Goal: Task Accomplishment & Management: Use online tool/utility

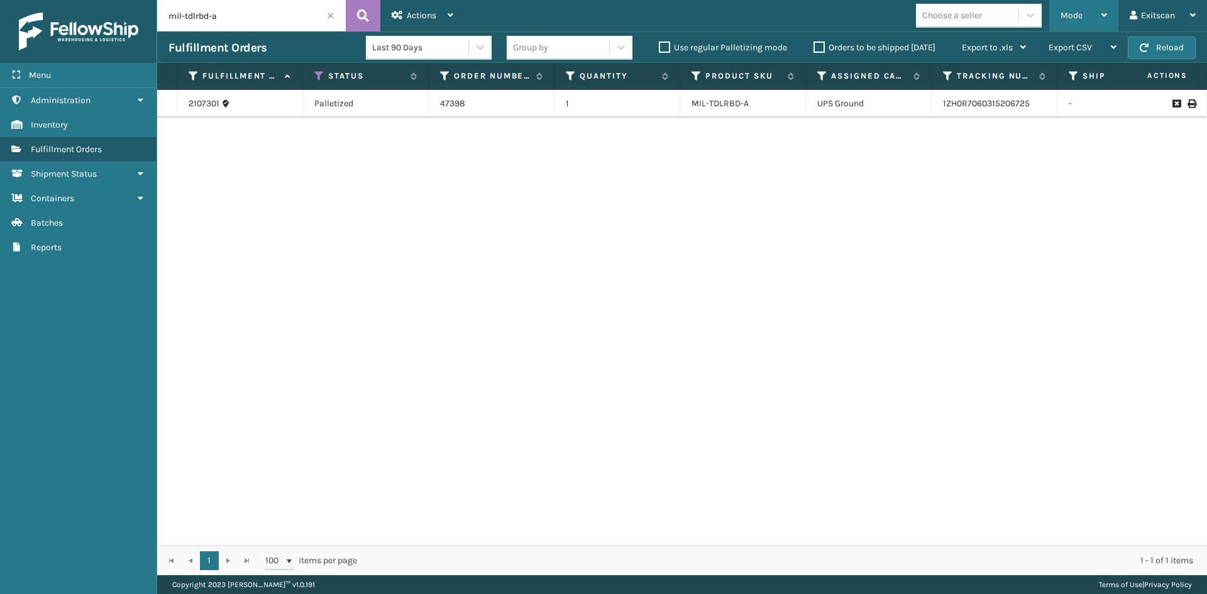
click at [1058, 29] on div "Mode Regular Mode Picking Mode Labeling Mode Exit Scan Mode" at bounding box center [1083, 15] width 69 height 31
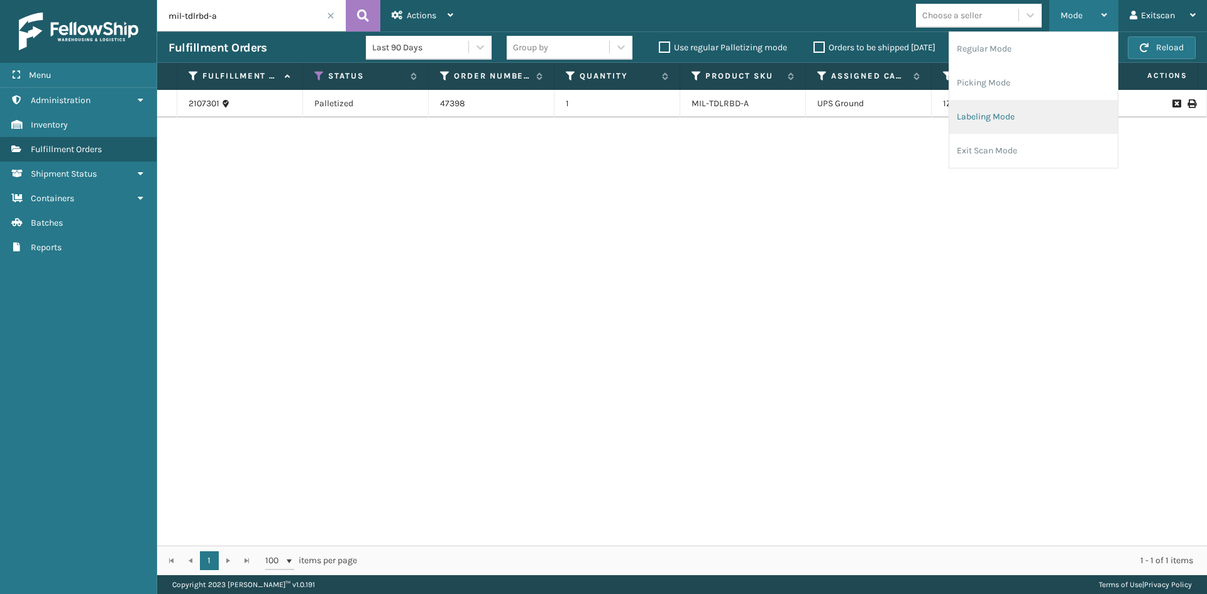
click at [1018, 113] on li "Labeling Mode" at bounding box center [1033, 117] width 169 height 34
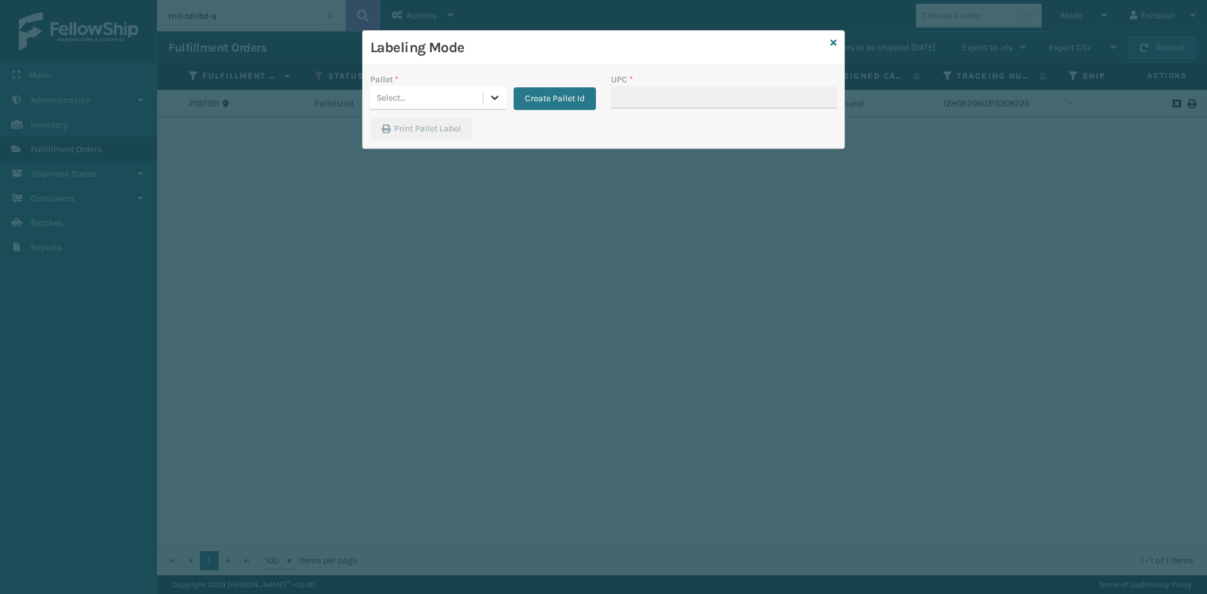
click at [492, 97] on icon at bounding box center [495, 98] width 8 height 4
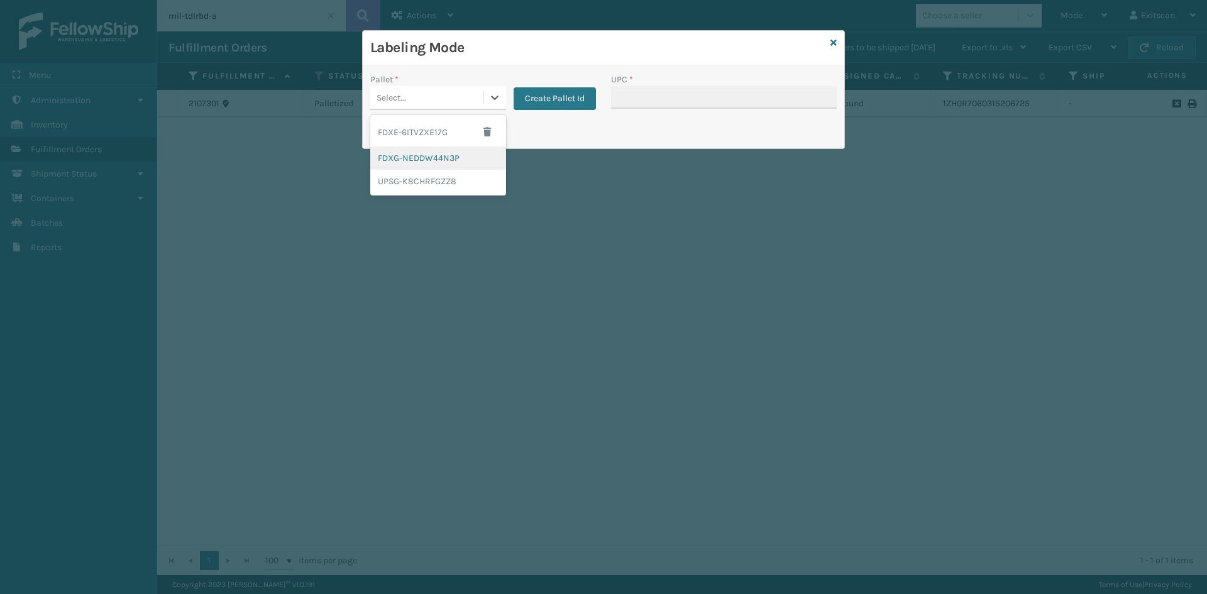
click at [481, 155] on div "FDXG-NEDDW44N3P" at bounding box center [438, 158] width 136 height 23
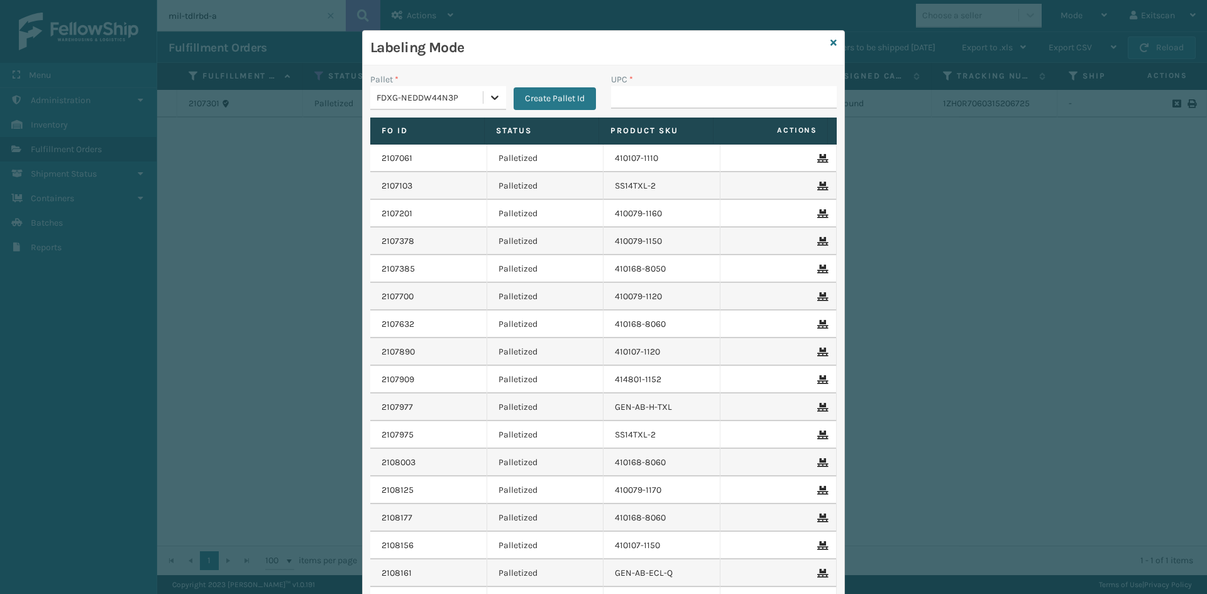
click at [499, 99] on div at bounding box center [495, 97] width 23 height 23
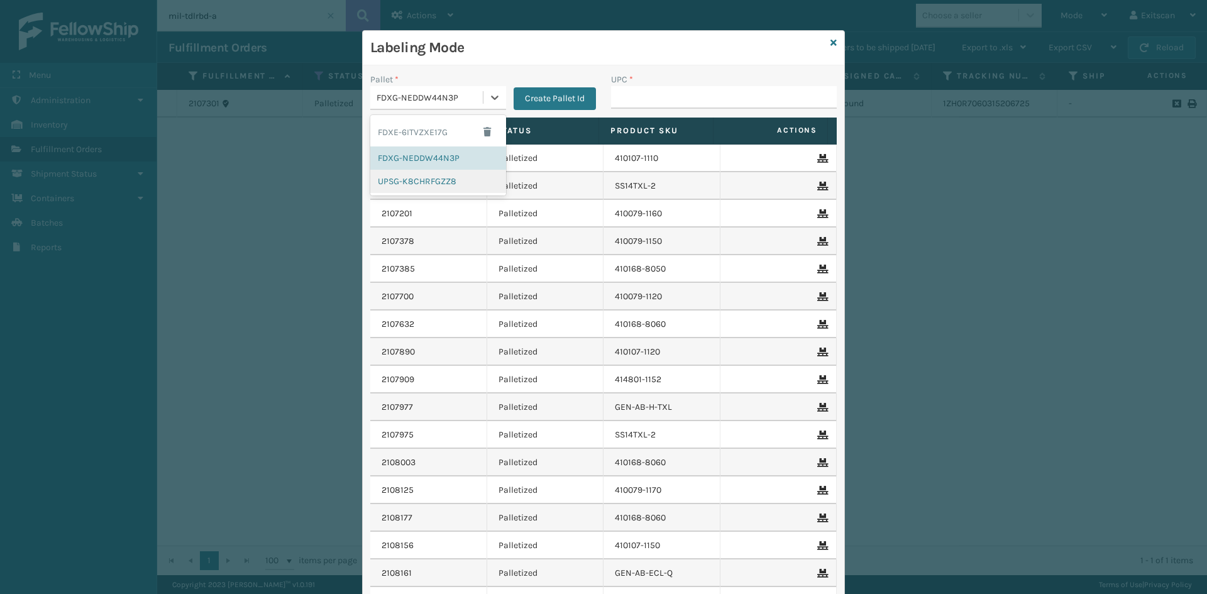
click at [472, 186] on div "UPSG-K8CHRFGZZ8" at bounding box center [438, 181] width 136 height 23
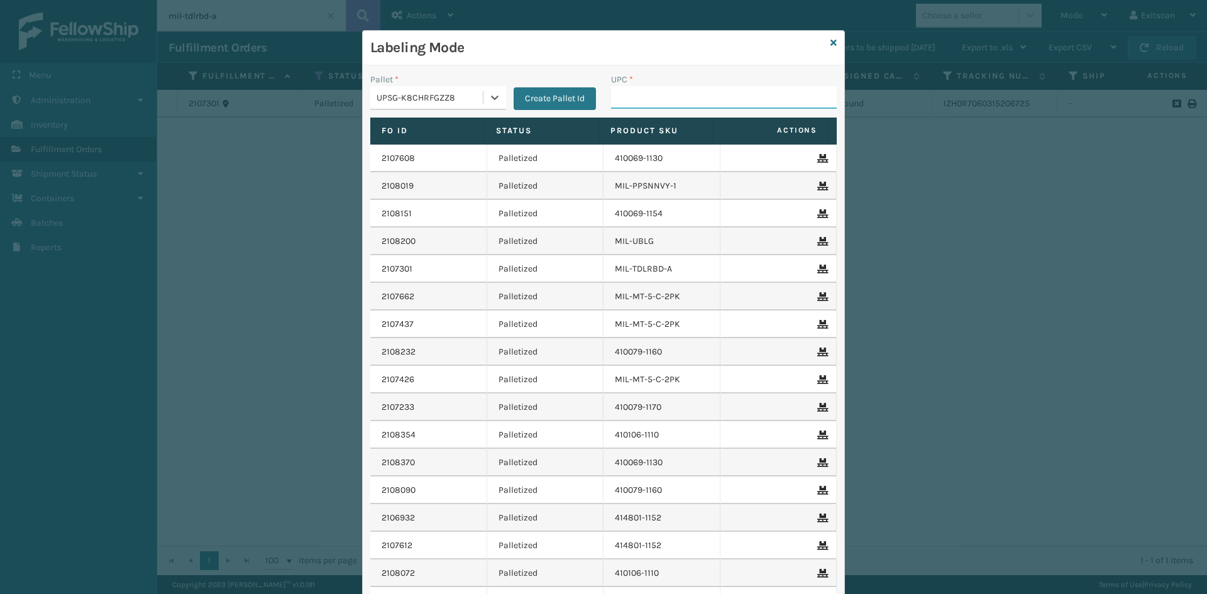
click at [626, 101] on input "UPC *" at bounding box center [724, 97] width 226 height 23
type input "sv2rmt"
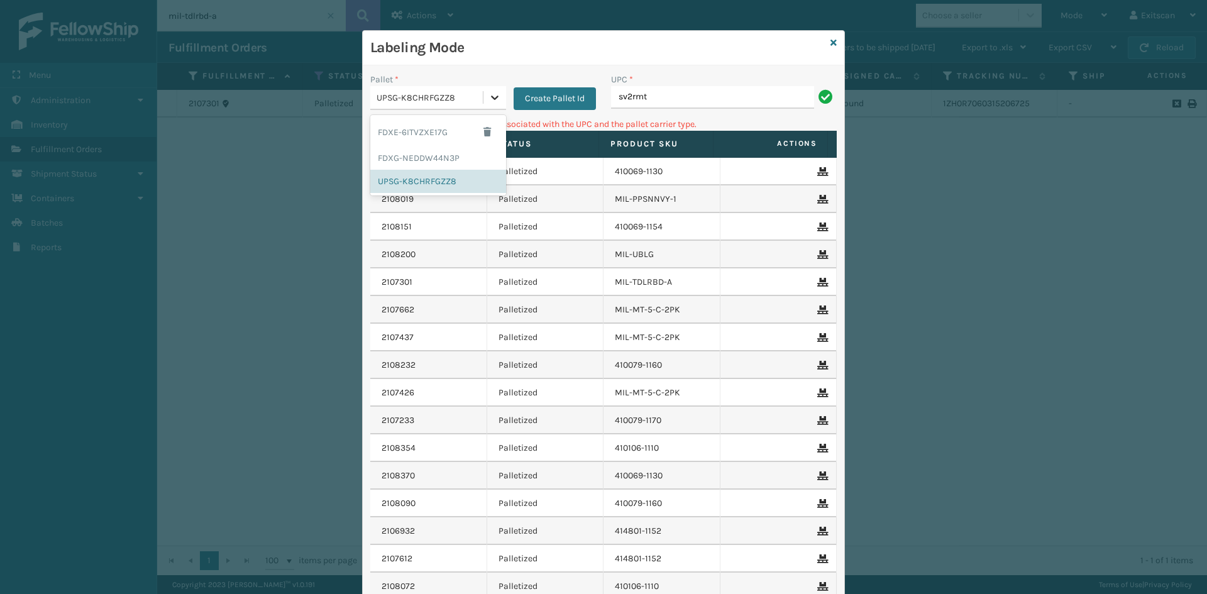
click at [490, 106] on div at bounding box center [495, 97] width 23 height 23
click at [465, 157] on div "FDXG-NEDDW44N3P" at bounding box center [438, 158] width 136 height 23
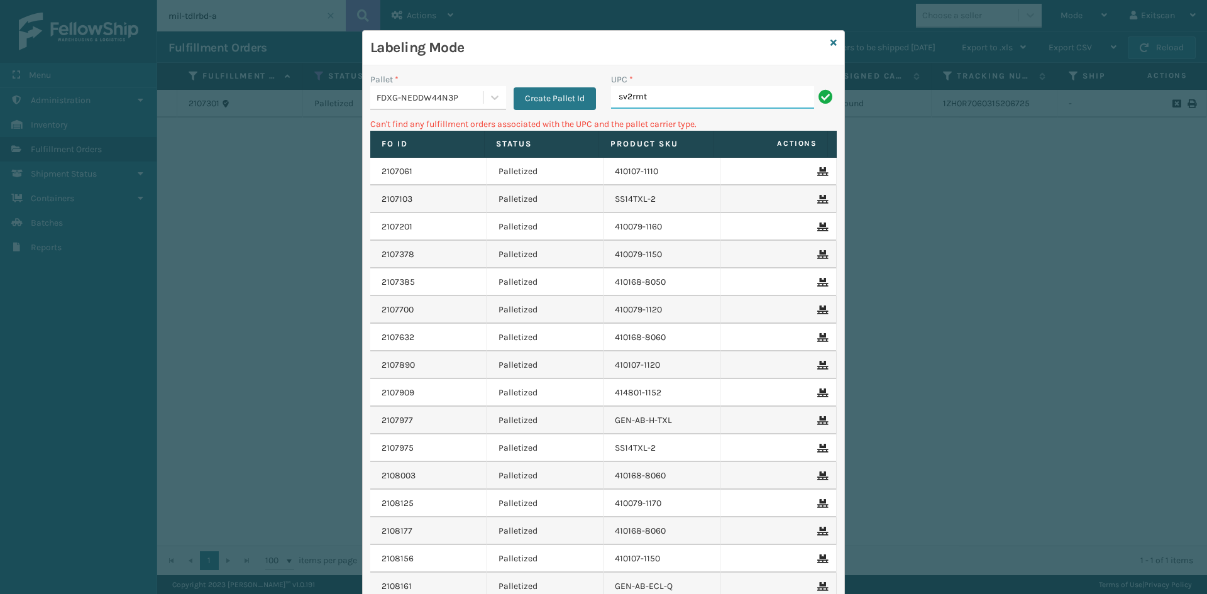
click at [674, 93] on input "sv2rmt" at bounding box center [712, 97] width 203 height 23
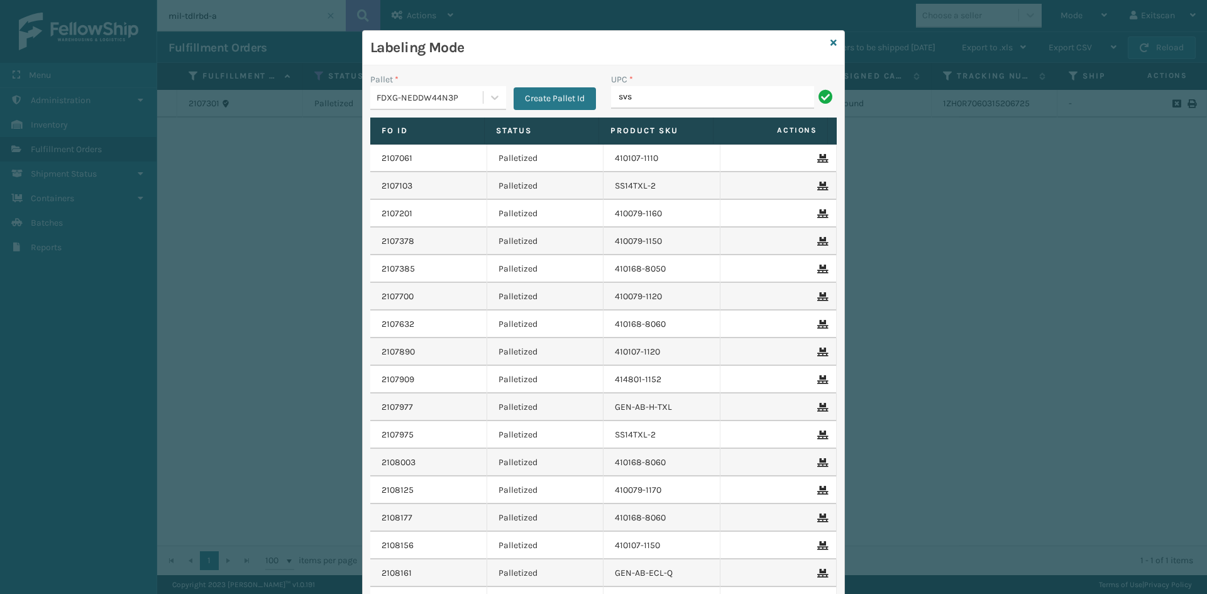
type input "SVS-REM-SLV-002"
type input "SV1RMT"
